Goal: Check status

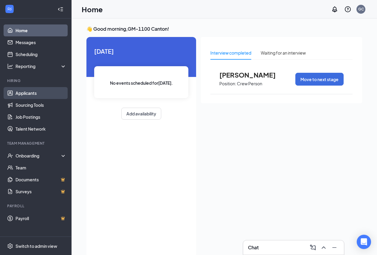
click at [24, 90] on link "Applicants" at bounding box center [41, 93] width 51 height 12
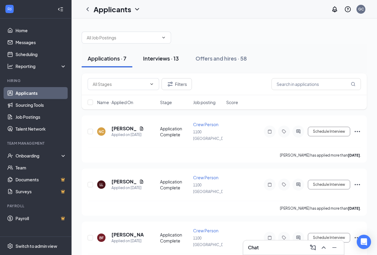
click at [179, 63] on button "Interviews · 13" at bounding box center [161, 59] width 48 height 18
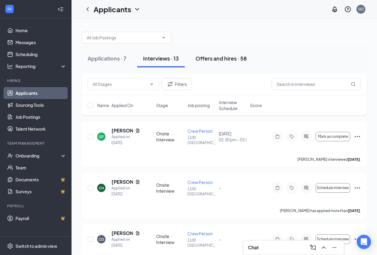
click at [204, 60] on div "Offers and hires · 58" at bounding box center [221, 58] width 51 height 7
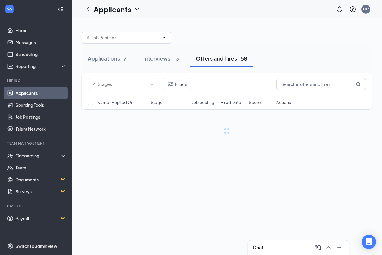
click at [204, 60] on div "Offers and hires · 58" at bounding box center [221, 58] width 51 height 7
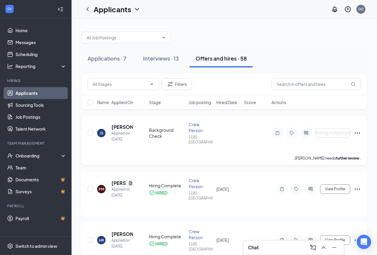
click at [118, 124] on div "JS [PERSON_NAME] Applied on [DATE] Background Check Crew Person 1100 [GEOGRAPHI…" at bounding box center [225, 135] width 274 height 29
click at [118, 124] on h5 "[PERSON_NAME]" at bounding box center [122, 127] width 21 height 7
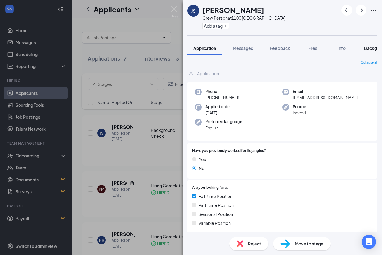
click at [372, 49] on span "Background" at bounding box center [376, 47] width 24 height 5
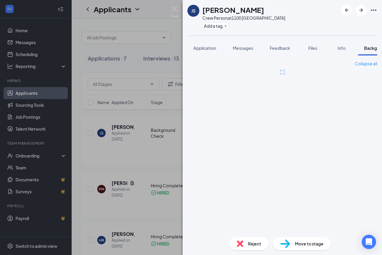
scroll to position [0, 18]
